Goal: Contribute content

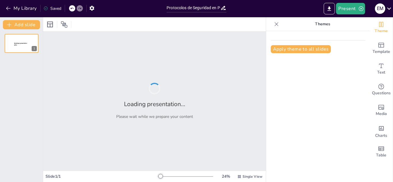
type input "Protocolos de Seguridad en Preparatorias Estatales: Marco Legal y Contexto"
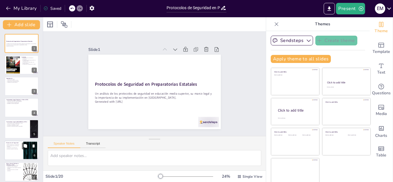
checkbox input "true"
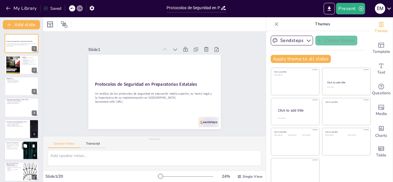
checkbox input "true"
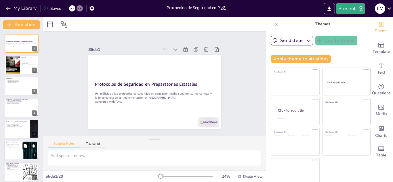
checkbox input "true"
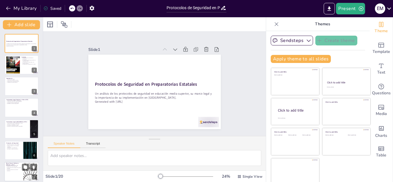
checkbox input "true"
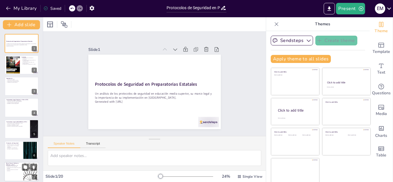
checkbox input "true"
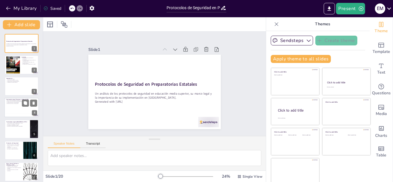
checkbox input "true"
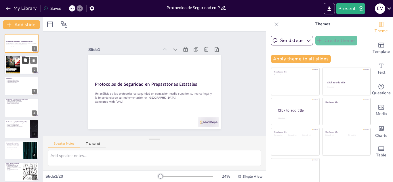
checkbox input "true"
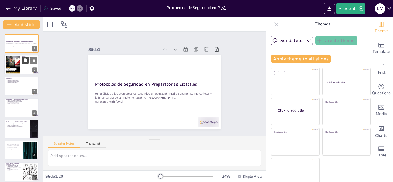
checkbox input "true"
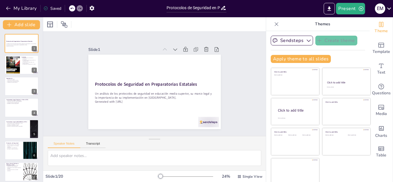
checkbox input "true"
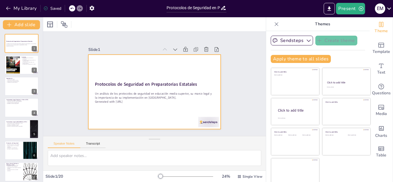
checkbox input "true"
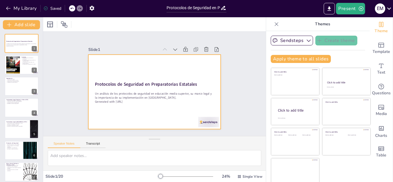
checkbox input "true"
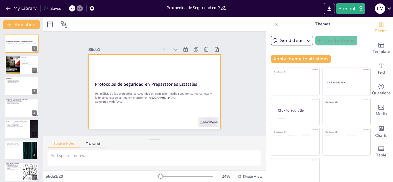
checkbox input "true"
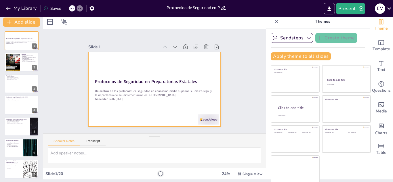
scroll to position [3, 0]
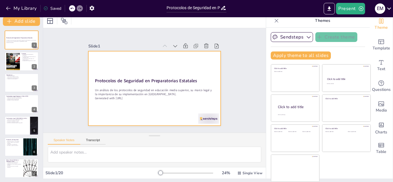
checkbox input "true"
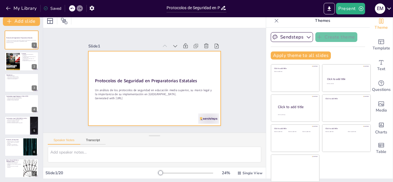
checkbox input "true"
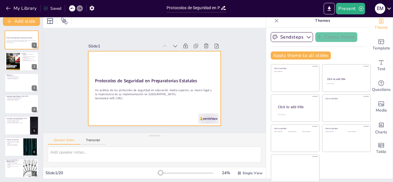
checkbox input "true"
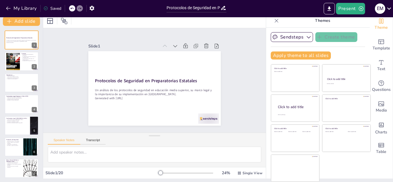
checkbox input "true"
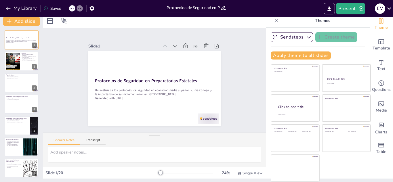
checkbox input "true"
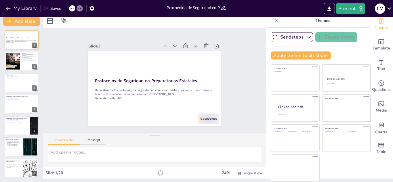
checkbox input "true"
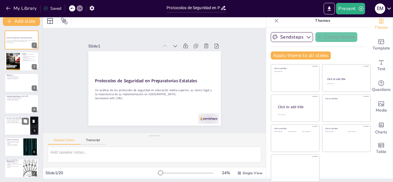
checkbox input "true"
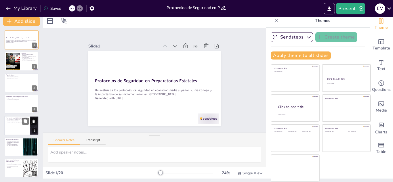
checkbox input "true"
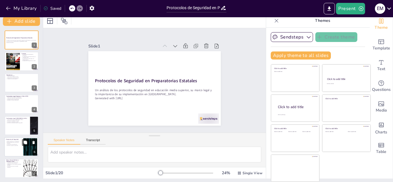
checkbox input "true"
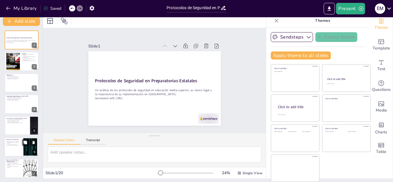
checkbox input "true"
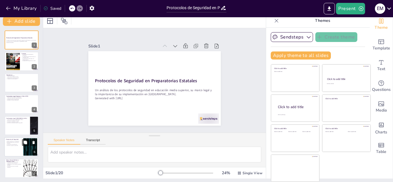
checkbox input "true"
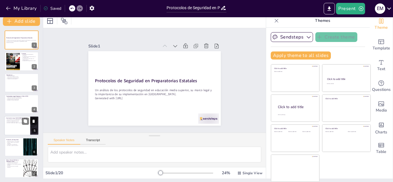
checkbox input "true"
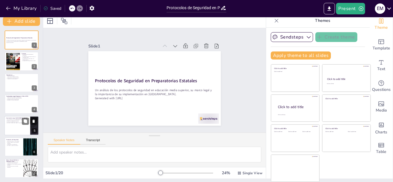
checkbox input "true"
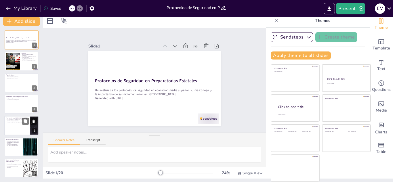
click at [13, 125] on div at bounding box center [21, 126] width 35 height 20
type textarea "Las leyes específicas para el [GEOGRAPHIC_DATA] son fundamentales para abordar …"
checkbox input "true"
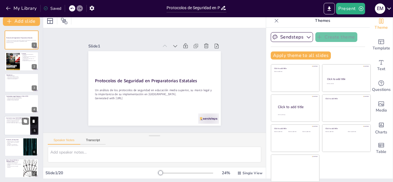
checkbox input "true"
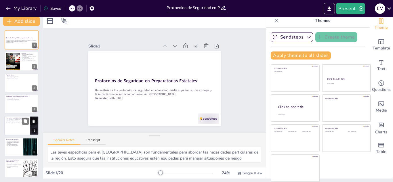
scroll to position [23, 0]
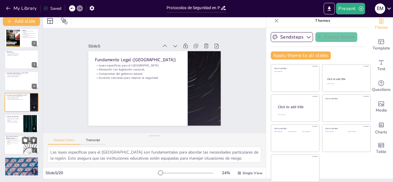
checkbox input "true"
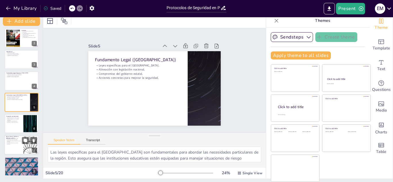
checkbox input "true"
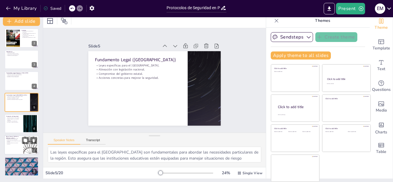
checkbox input "true"
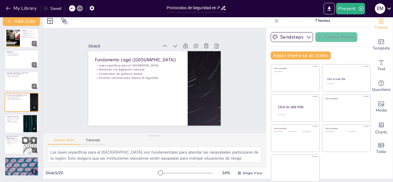
checkbox input "true"
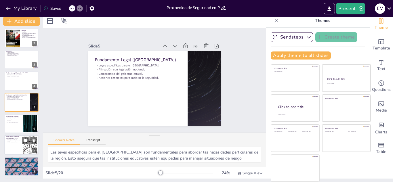
checkbox input "true"
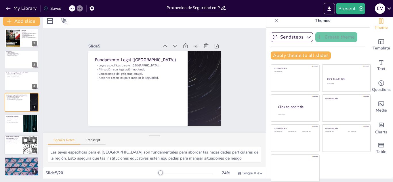
click at [12, 142] on p "Capacitación en el manejo de situaciones sensibles." at bounding box center [14, 142] width 16 height 2
type textarea "La claridad en los protocolos es fundamental para que todos los miembros de la …"
checkbox input "true"
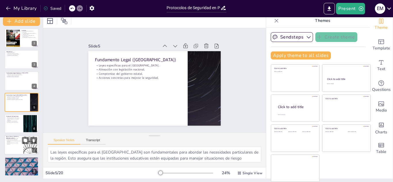
checkbox input "true"
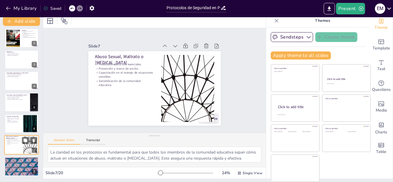
scroll to position [66, 0]
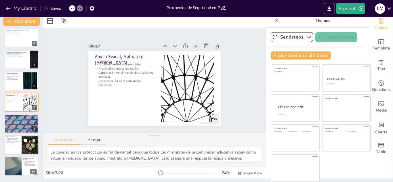
checkbox input "true"
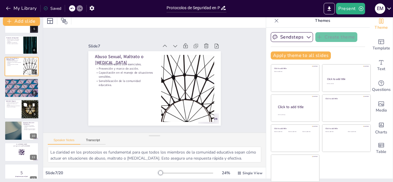
scroll to position [124, 0]
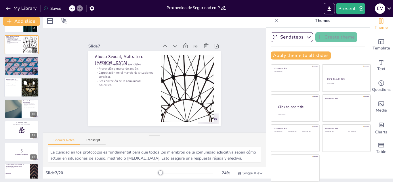
checkbox input "true"
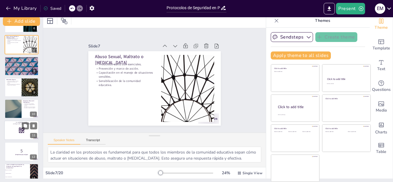
checkbox input "true"
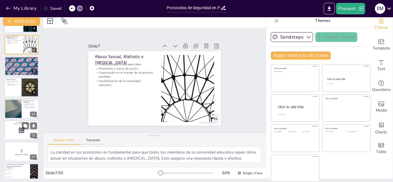
checkbox input "true"
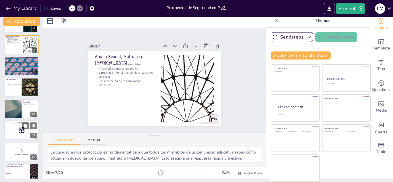
checkbox input "true"
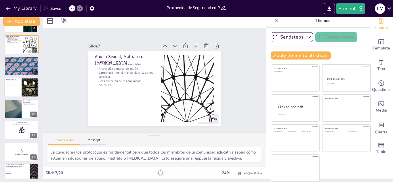
checkbox input "true"
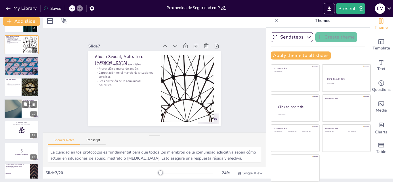
checkbox input "true"
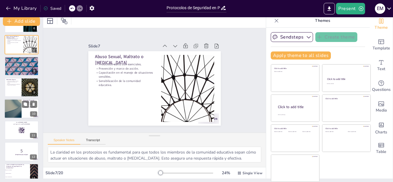
checkbox input "true"
click at [20, 131] on rect at bounding box center [20, 131] width 0 height 0
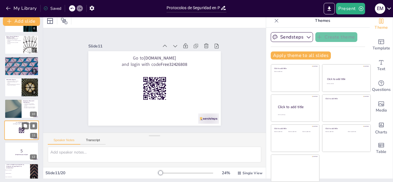
scroll to position [152, 0]
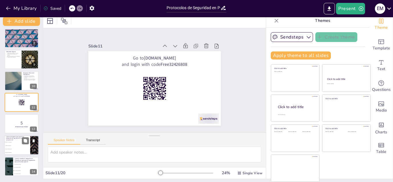
click at [18, 143] on span "Proteger a los estudiantes" at bounding box center [17, 142] width 25 height 1
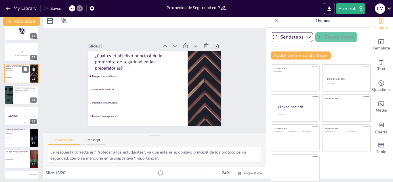
scroll to position [252, 0]
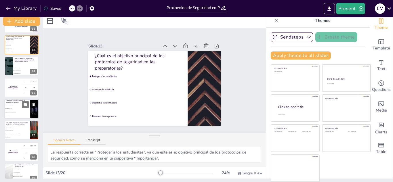
click at [15, 111] on li "Situaciones de riesgo en el entorno escolar" at bounding box center [17, 113] width 26 height 4
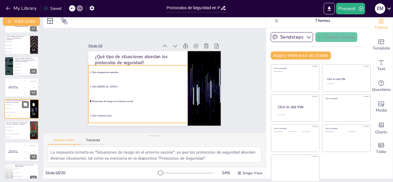
scroll to position [259, 0]
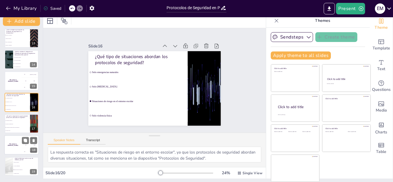
click at [17, 145] on h4 "The winner is [PERSON_NAME]" at bounding box center [12, 145] width 17 height 3
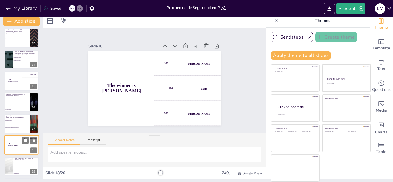
scroll to position [282, 0]
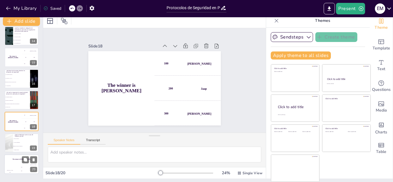
click at [20, 162] on div "The winner is [PERSON_NAME]" at bounding box center [21, 160] width 35 height 10
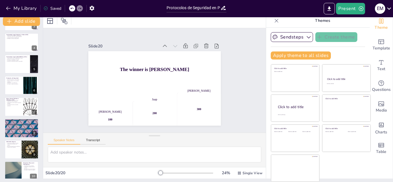
scroll to position [0, 0]
